Goal: Transaction & Acquisition: Purchase product/service

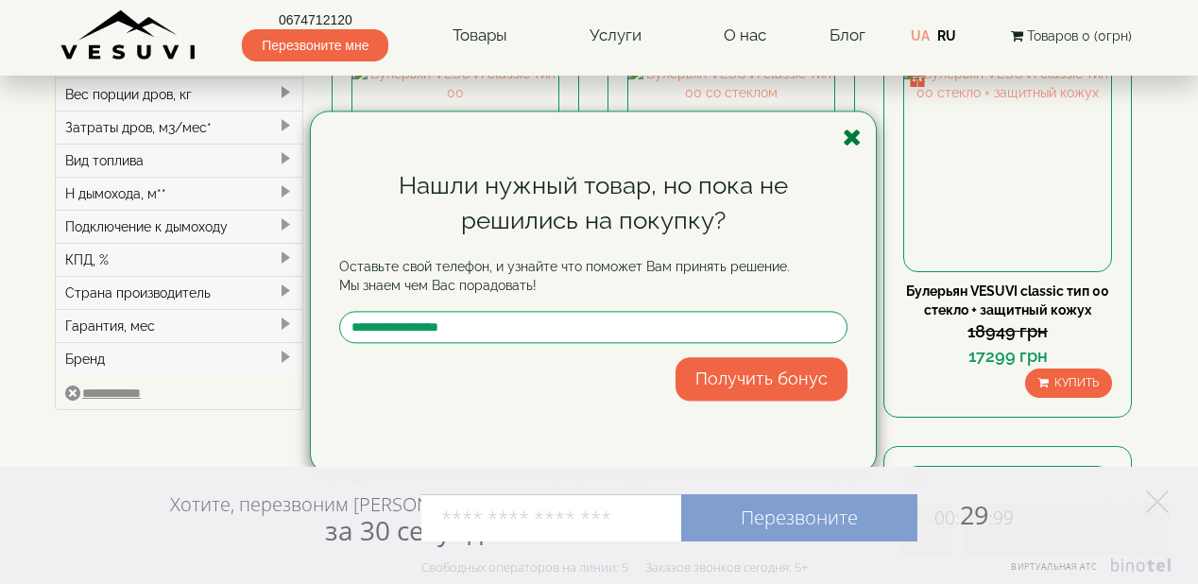
click at [854, 130] on icon "button" at bounding box center [852, 138] width 19 height 24
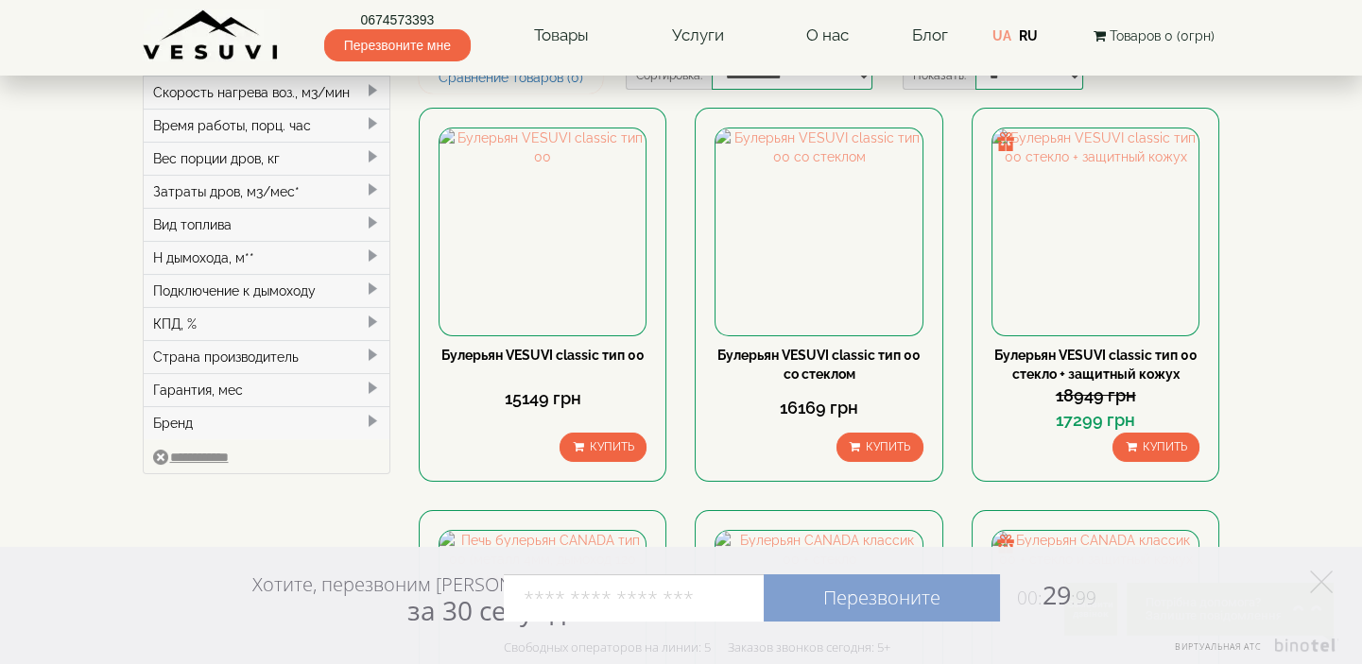
scroll to position [309, 0]
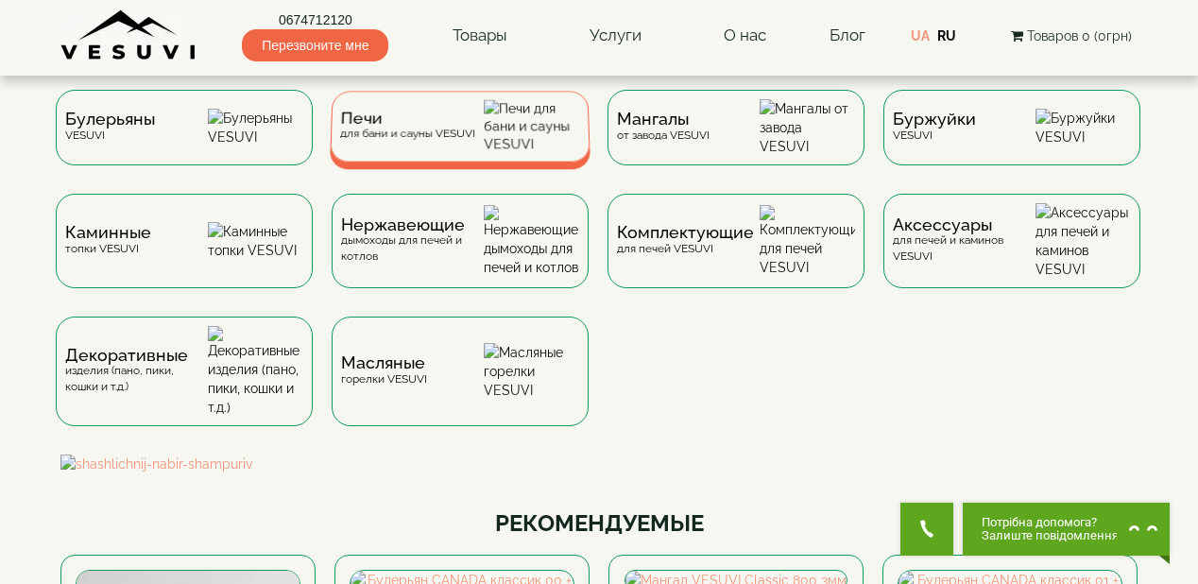
click at [404, 137] on div "Печи для бани и сауны VESUVI" at bounding box center [407, 126] width 135 height 29
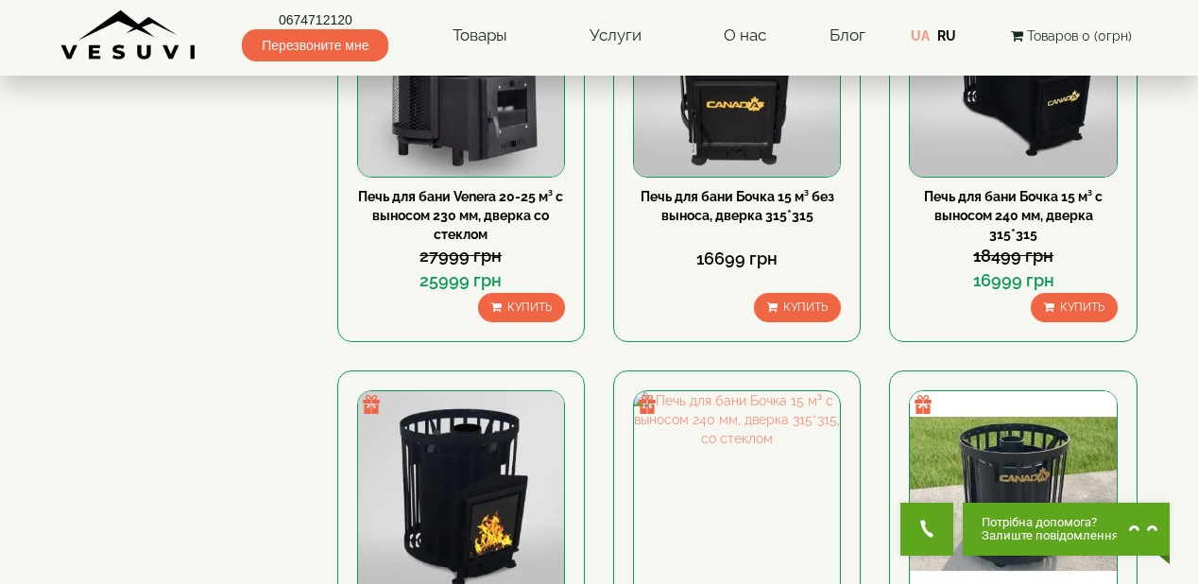
scroll to position [302, 0]
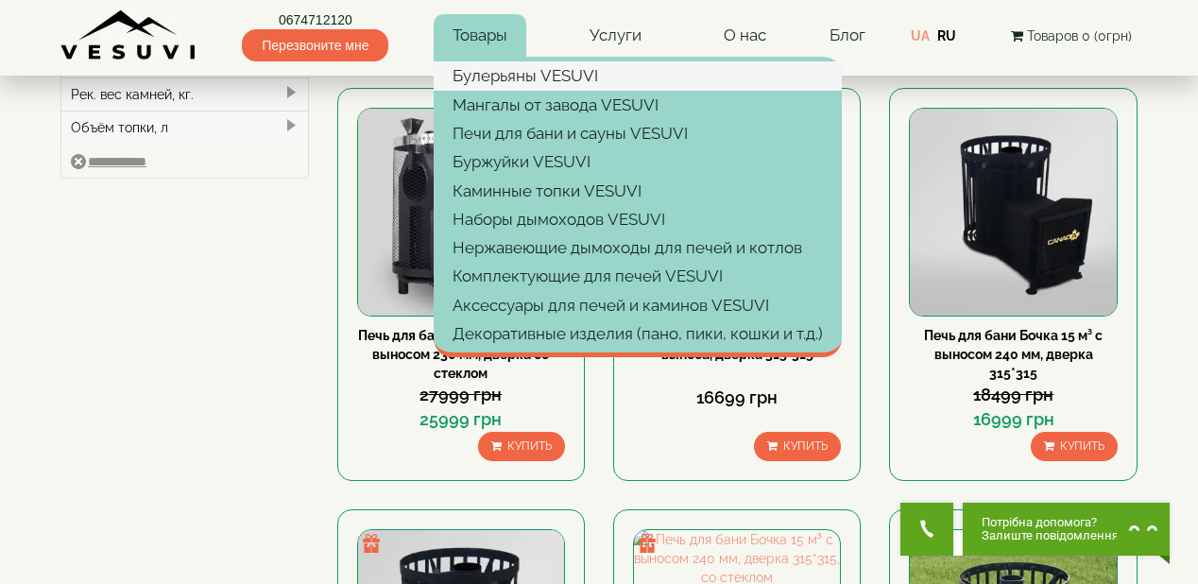
click at [506, 76] on link "Булерьяны VESUVI" at bounding box center [638, 75] width 408 height 28
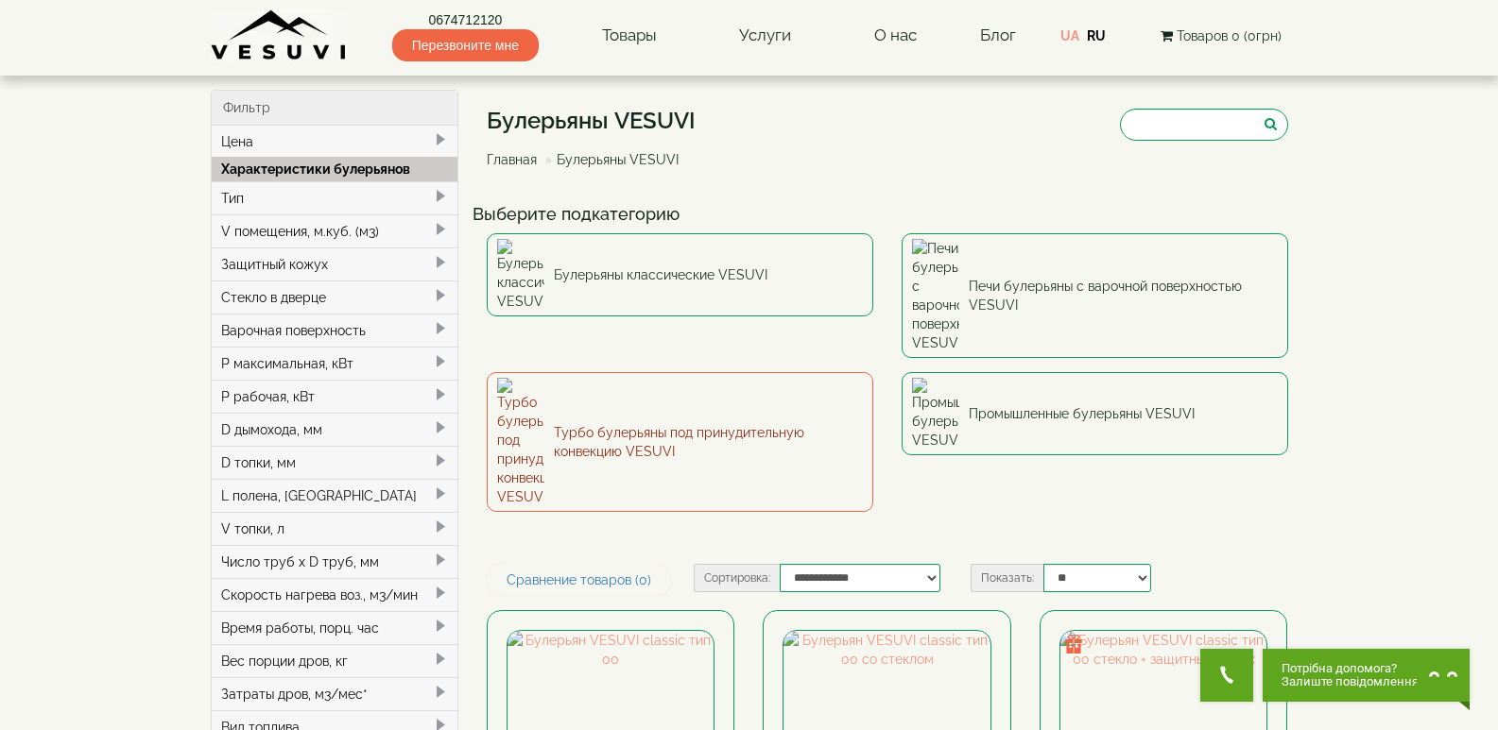
click at [748, 372] on link "Турбо булерьяны под принудительную конвекцию VESUVI" at bounding box center [680, 442] width 387 height 140
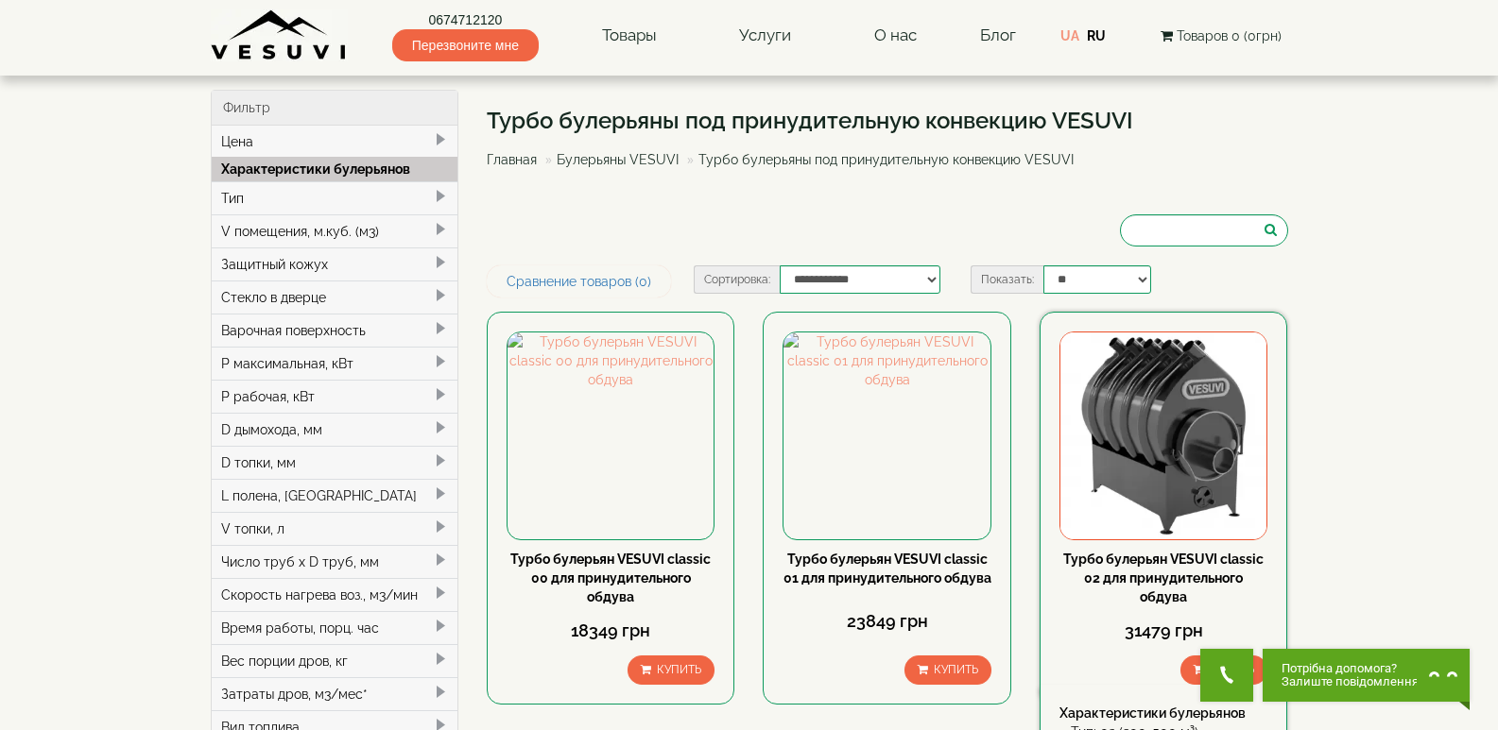
scroll to position [95, 0]
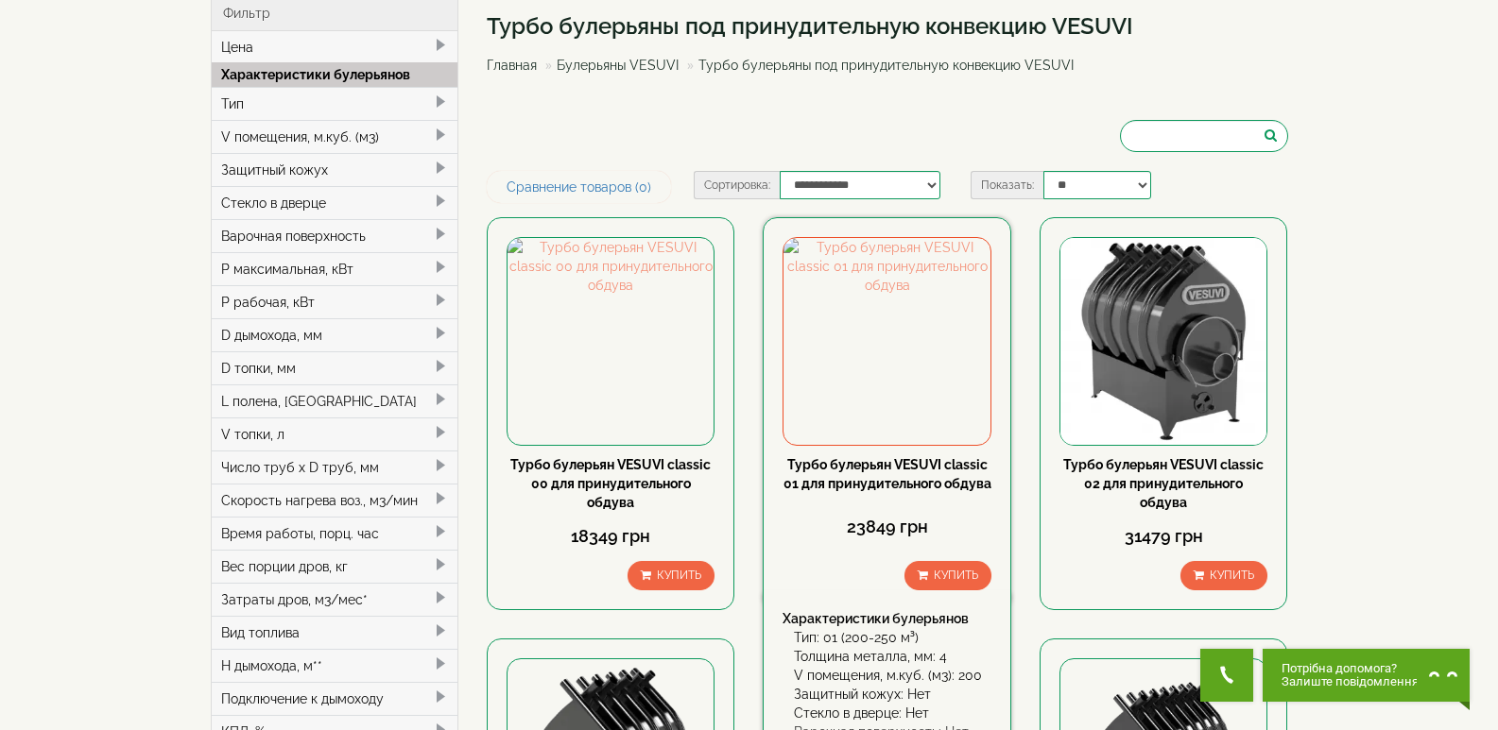
click at [870, 483] on link "Турбо булерьян VESUVI classic 01 для принудительного обдува" at bounding box center [887, 474] width 208 height 34
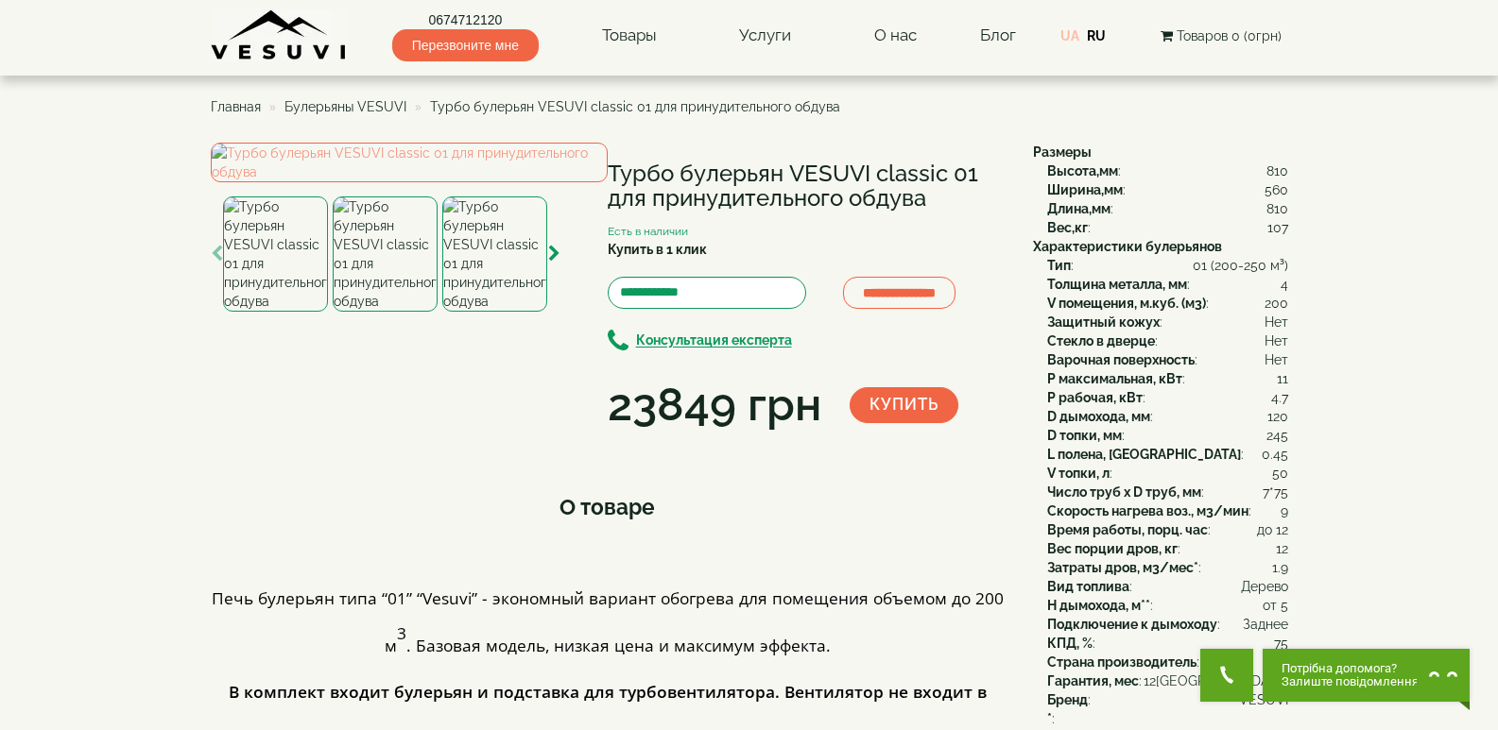
click at [1071, 35] on link "UA" at bounding box center [1069, 35] width 19 height 15
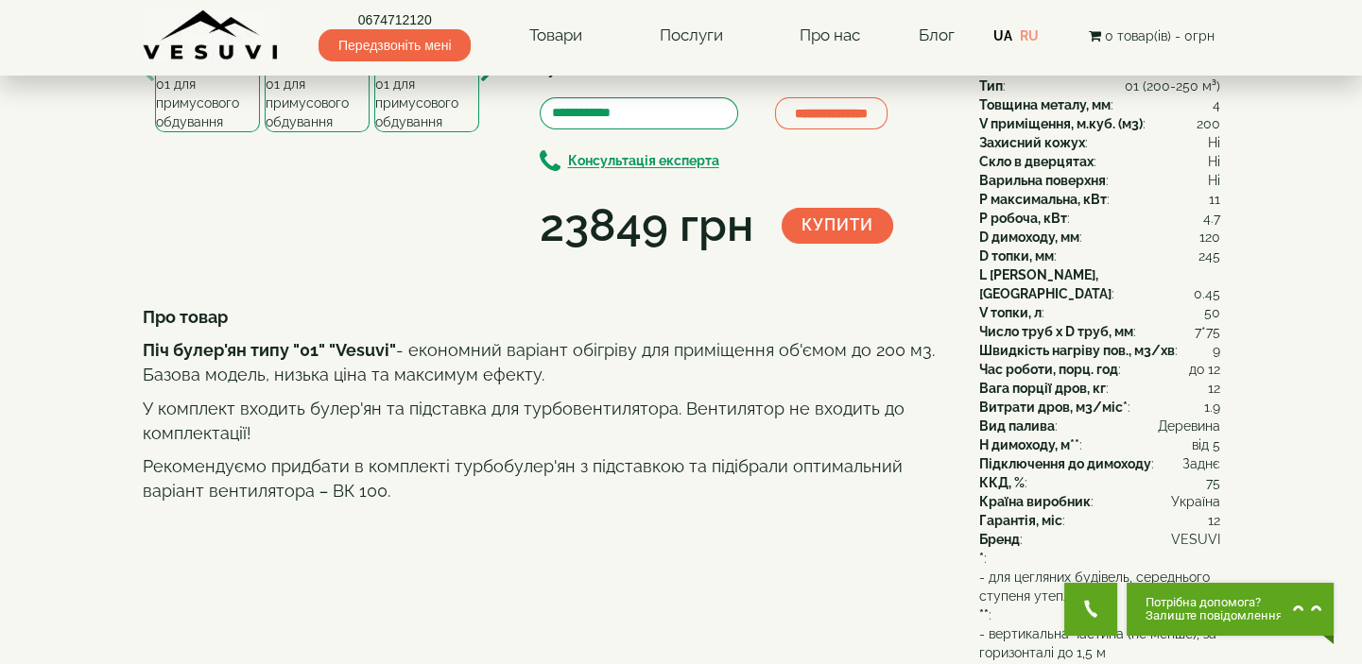
scroll to position [95, 0]
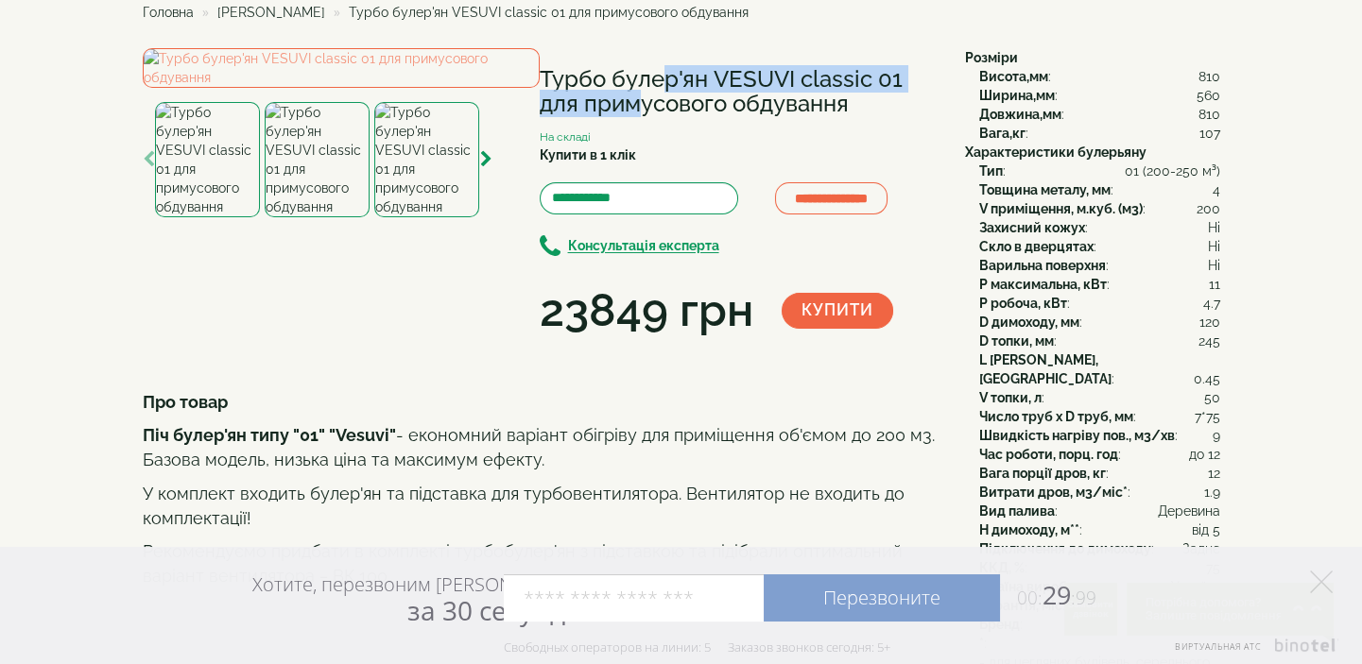
drag, startPoint x: 545, startPoint y: 77, endPoint x: 897, endPoint y: 92, distance: 351.9
click at [897, 92] on h1 "Турбо булер'ян VESUVI classic 01 для примусового обдування" at bounding box center [738, 92] width 397 height 50
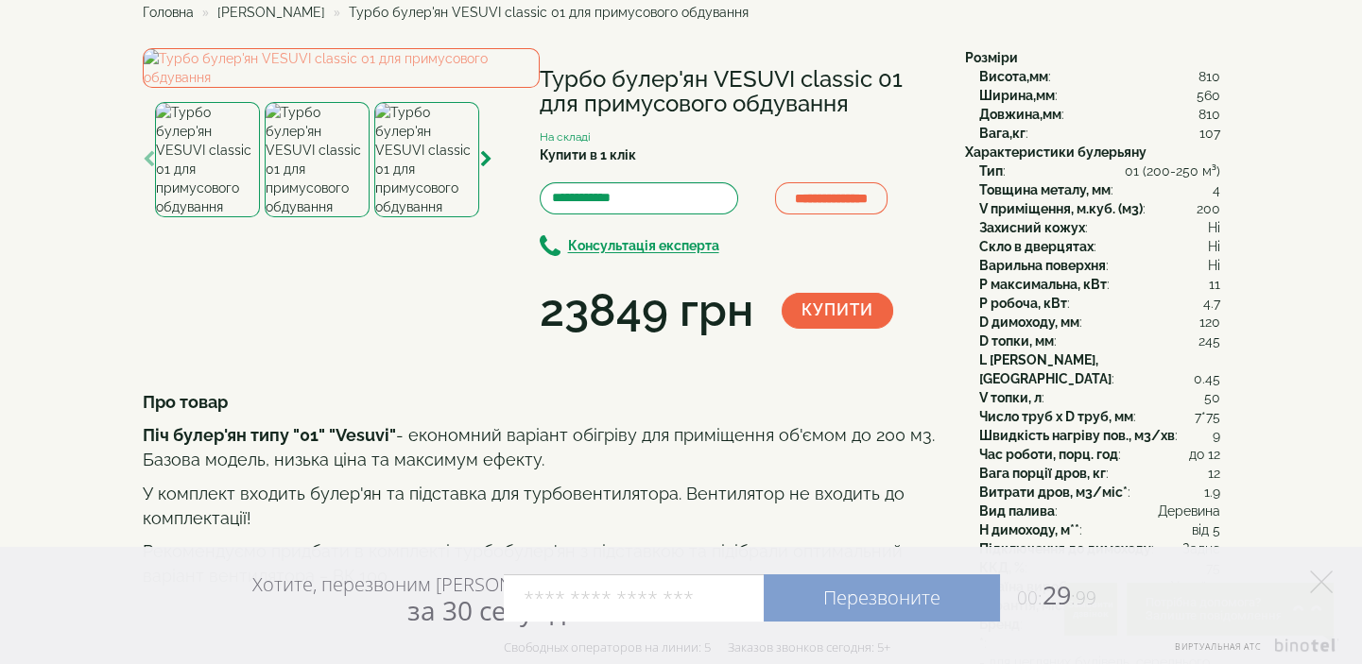
click at [867, 146] on div "Купити в 1 клік" at bounding box center [738, 158] width 397 height 24
drag, startPoint x: 542, startPoint y: 78, endPoint x: 626, endPoint y: 88, distance: 83.7
click at [626, 88] on h1 "Турбо булер'ян VESUVI classic 01 для примусового обдування" at bounding box center [738, 92] width 397 height 50
